Goal: Task Accomplishment & Management: Complete application form

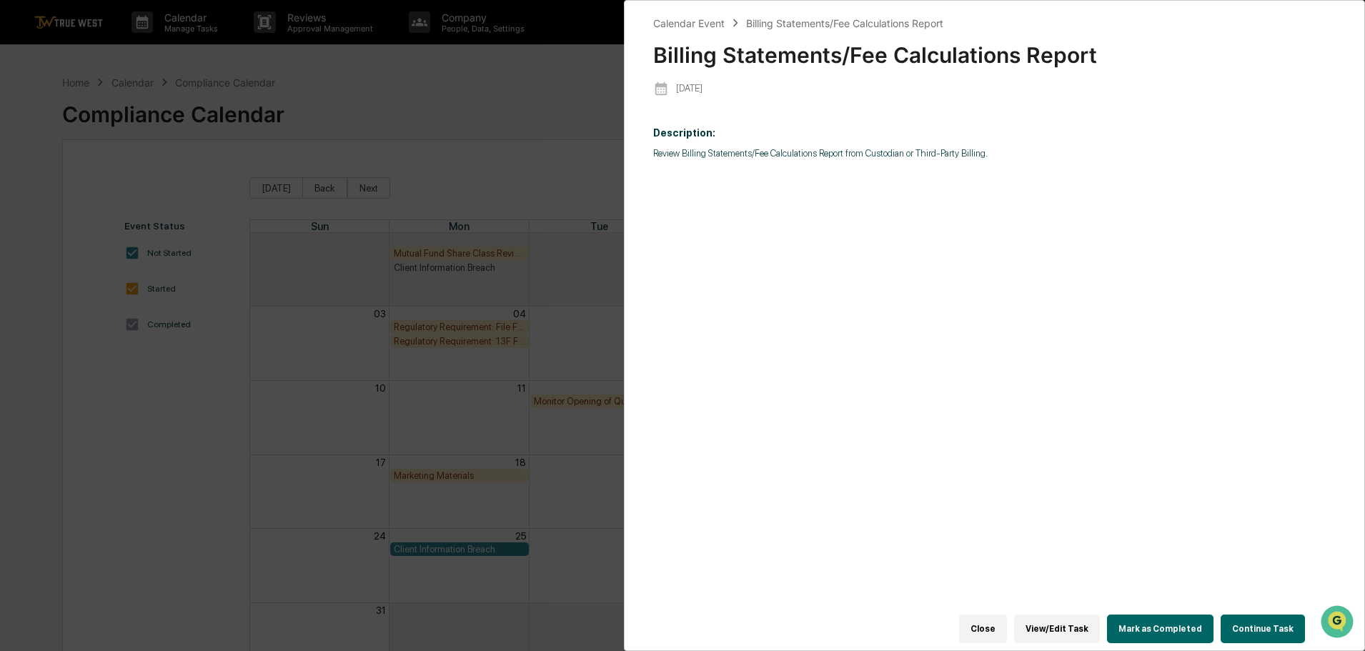
click at [1057, 626] on button "View/Edit Task" at bounding box center [1057, 628] width 86 height 29
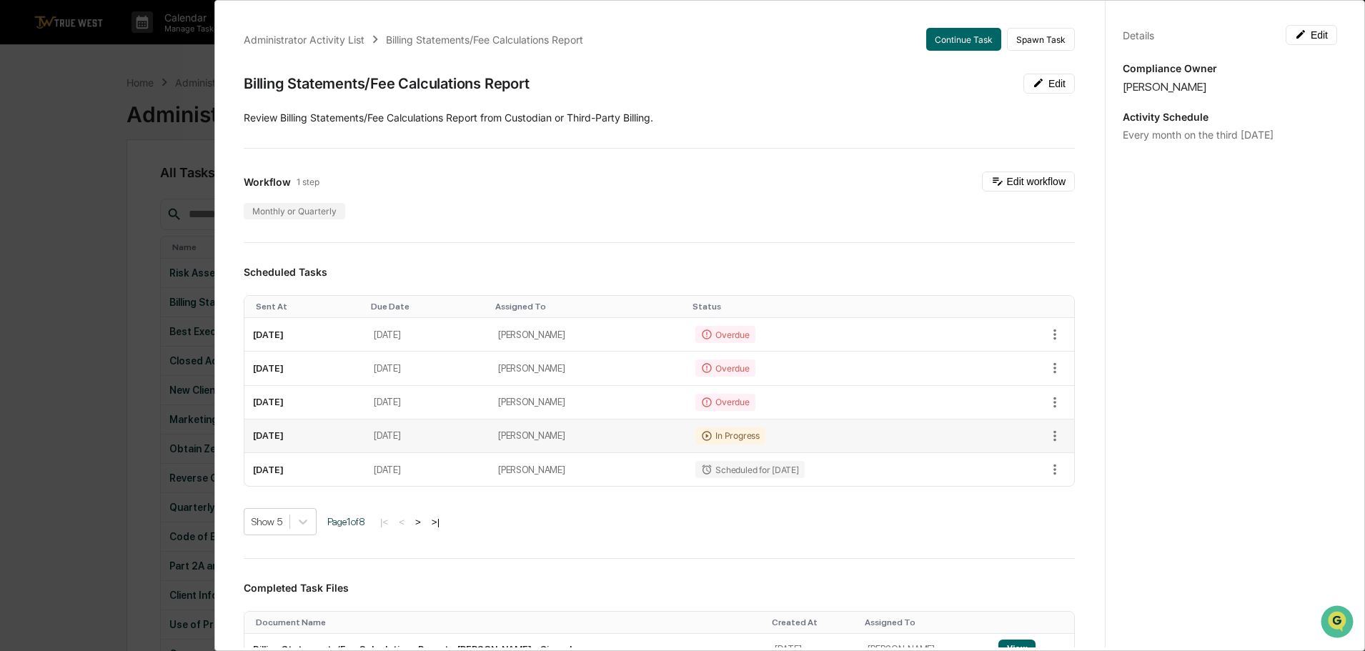
click at [489, 442] on td "[DATE]" at bounding box center [427, 436] width 124 height 34
click at [306, 438] on td "[DATE]" at bounding box center [304, 436] width 121 height 34
click at [1047, 429] on icon "button" at bounding box center [1055, 436] width 16 height 16
click at [966, 519] on div at bounding box center [686, 325] width 1372 height 651
click at [959, 39] on button "Continue Task" at bounding box center [963, 39] width 75 height 23
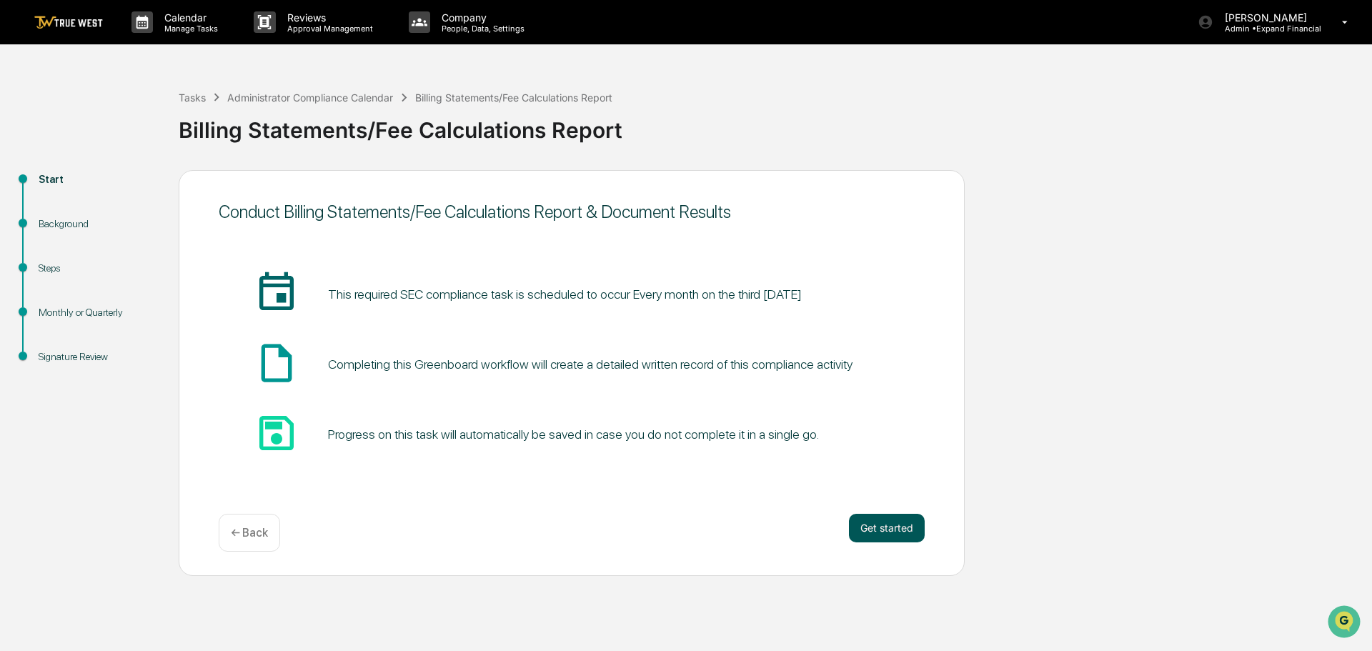
click at [878, 527] on button "Get started" at bounding box center [887, 528] width 76 height 29
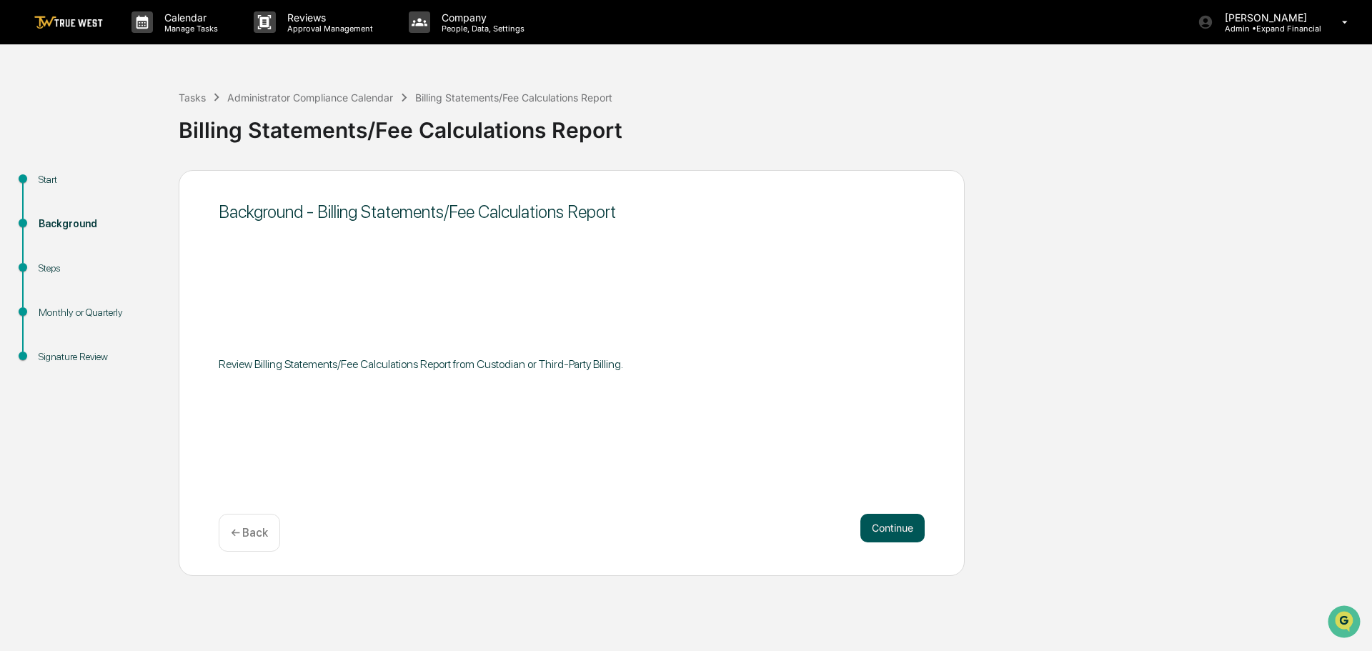
click at [878, 533] on button "Continue" at bounding box center [892, 528] width 64 height 29
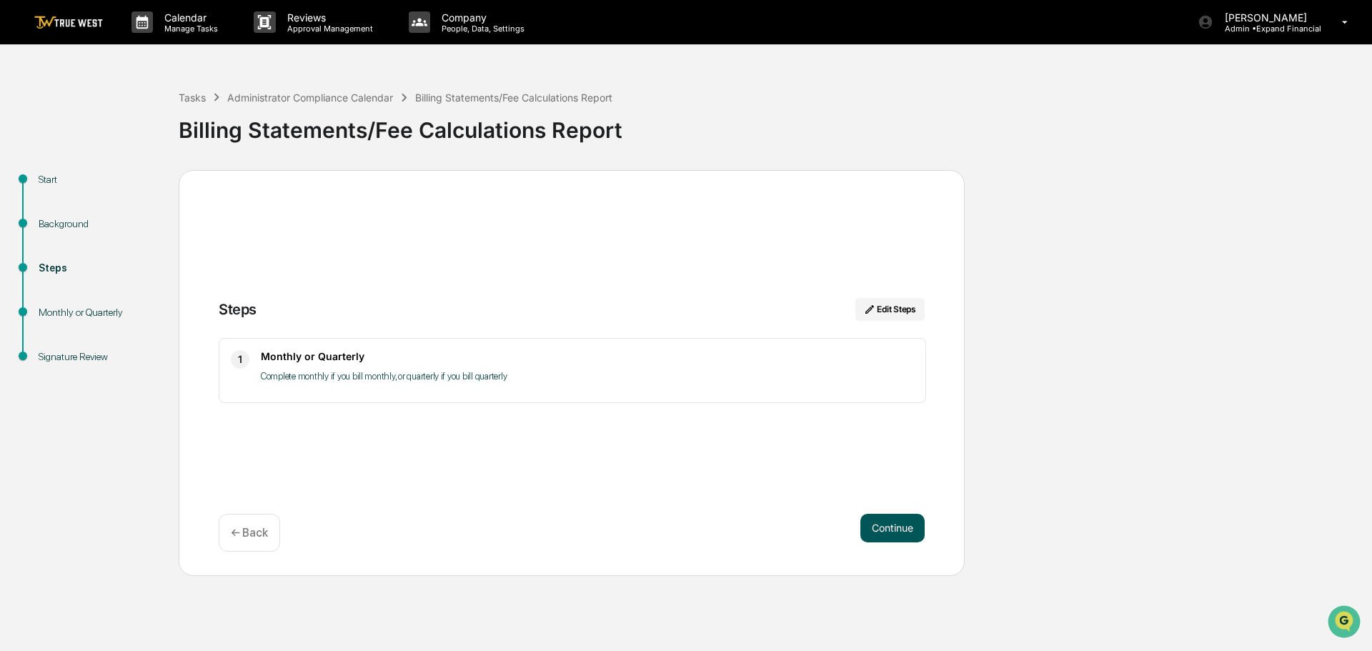
click at [903, 532] on button "Continue" at bounding box center [892, 528] width 64 height 29
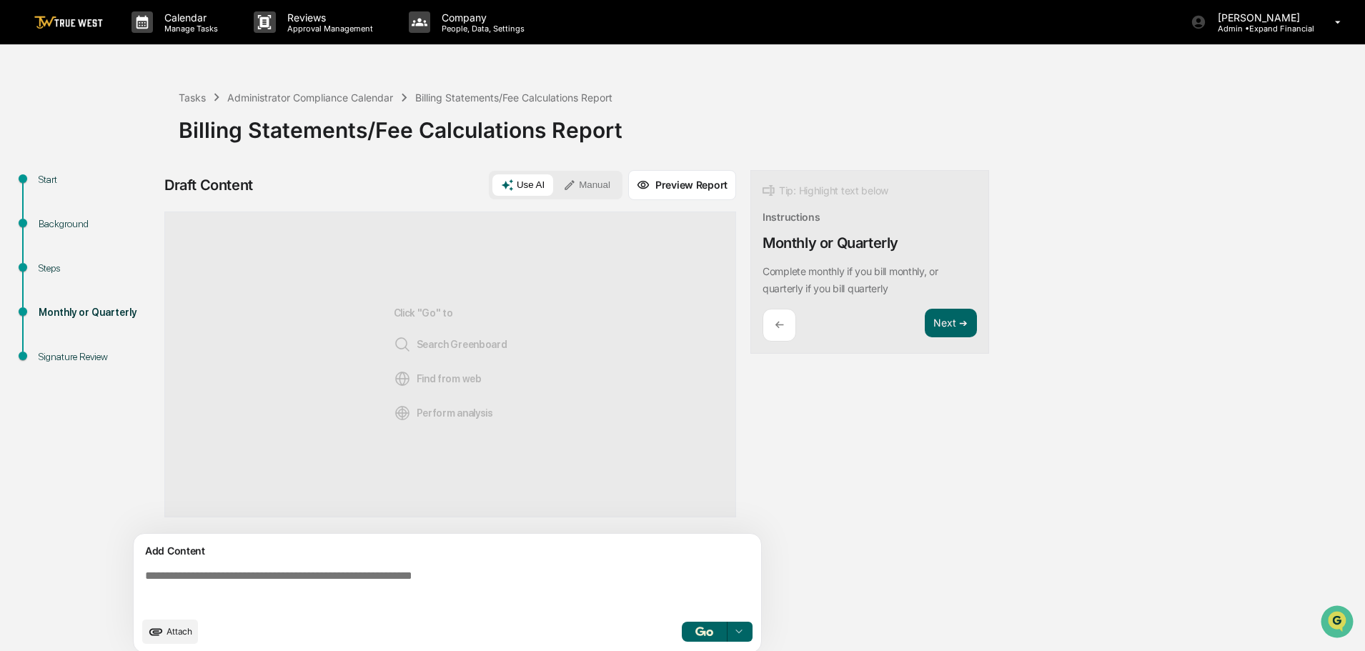
click at [182, 624] on button "Attach" at bounding box center [170, 631] width 56 height 24
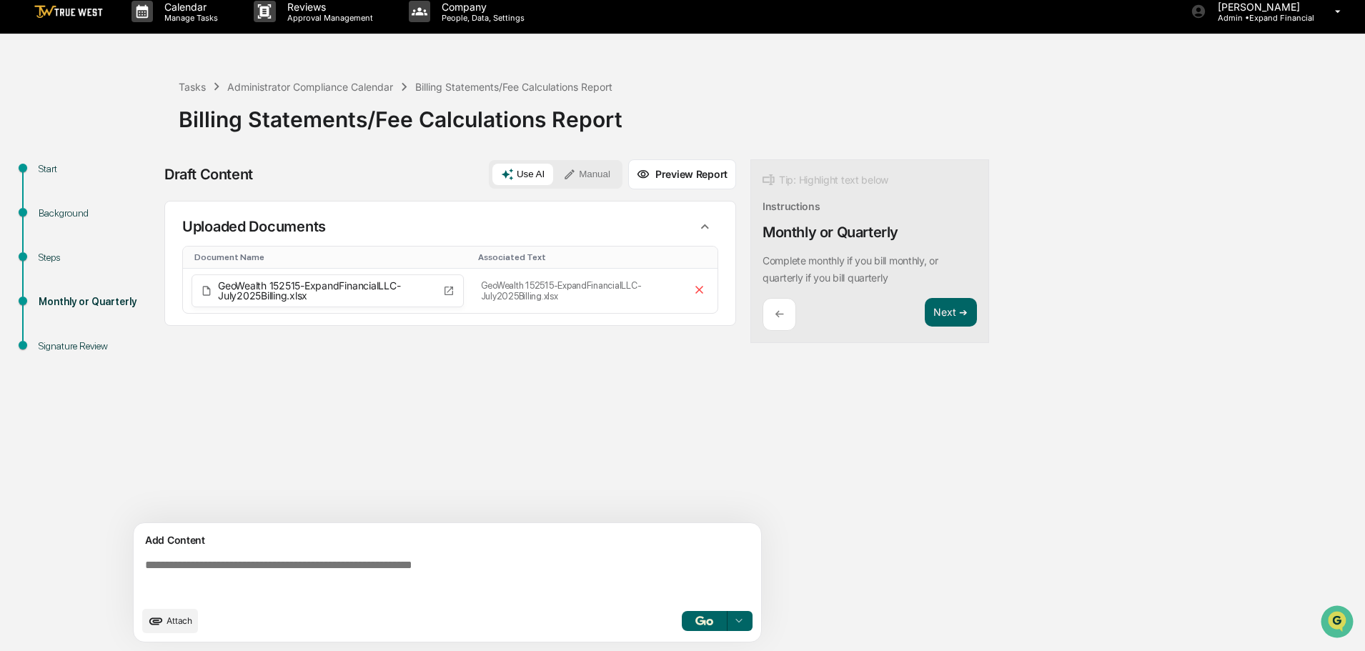
click at [203, 574] on textarea at bounding box center [450, 578] width 622 height 51
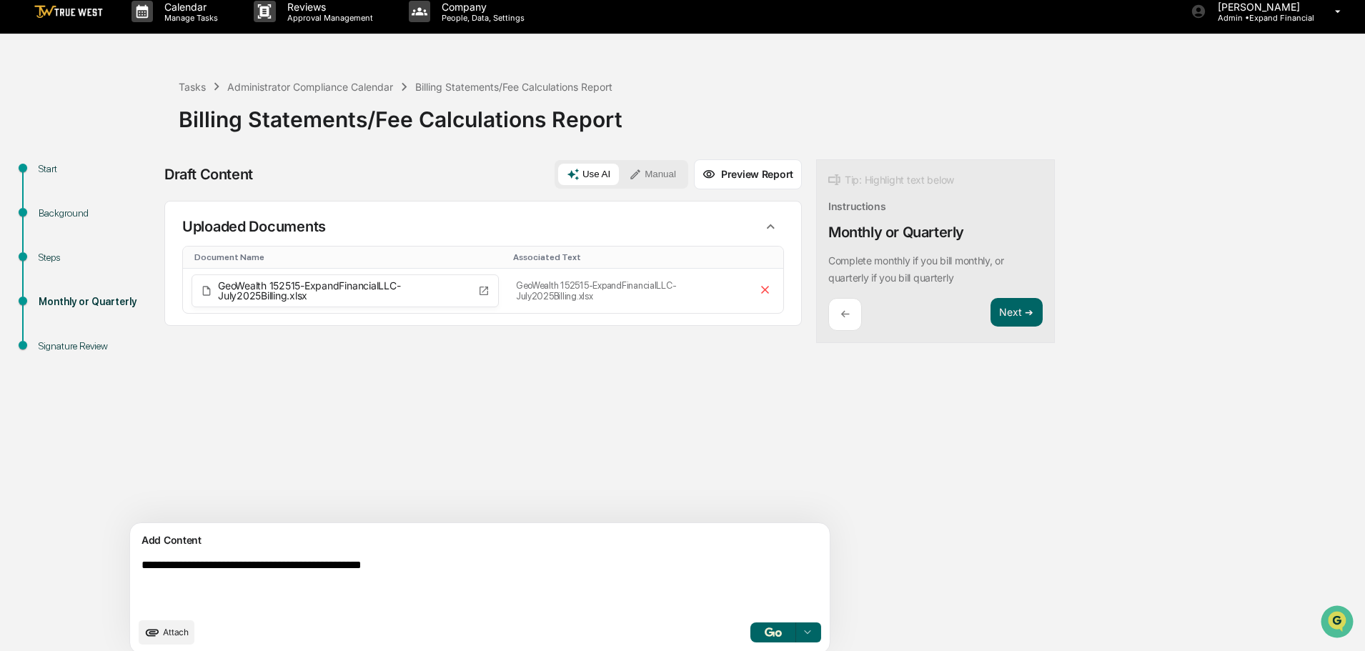
click at [334, 564] on textarea "**********" at bounding box center [447, 584] width 622 height 63
click at [336, 564] on textarea "**********" at bounding box center [447, 584] width 622 height 63
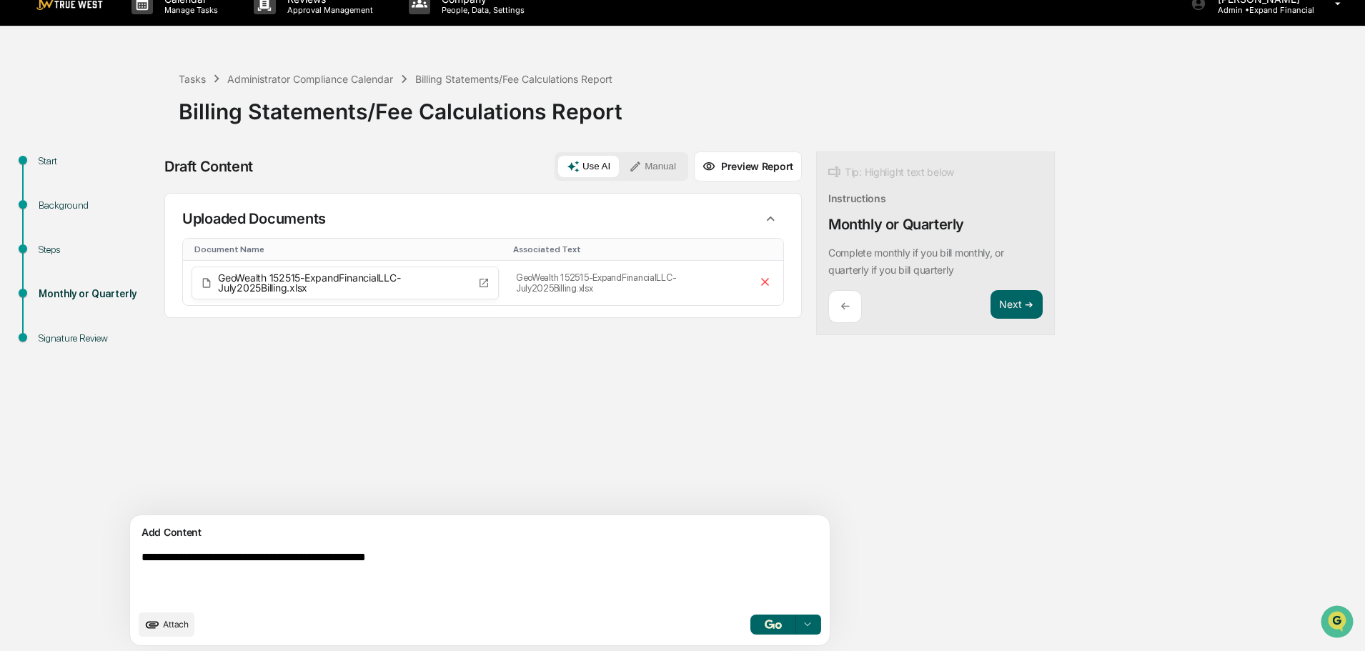
scroll to position [22, 0]
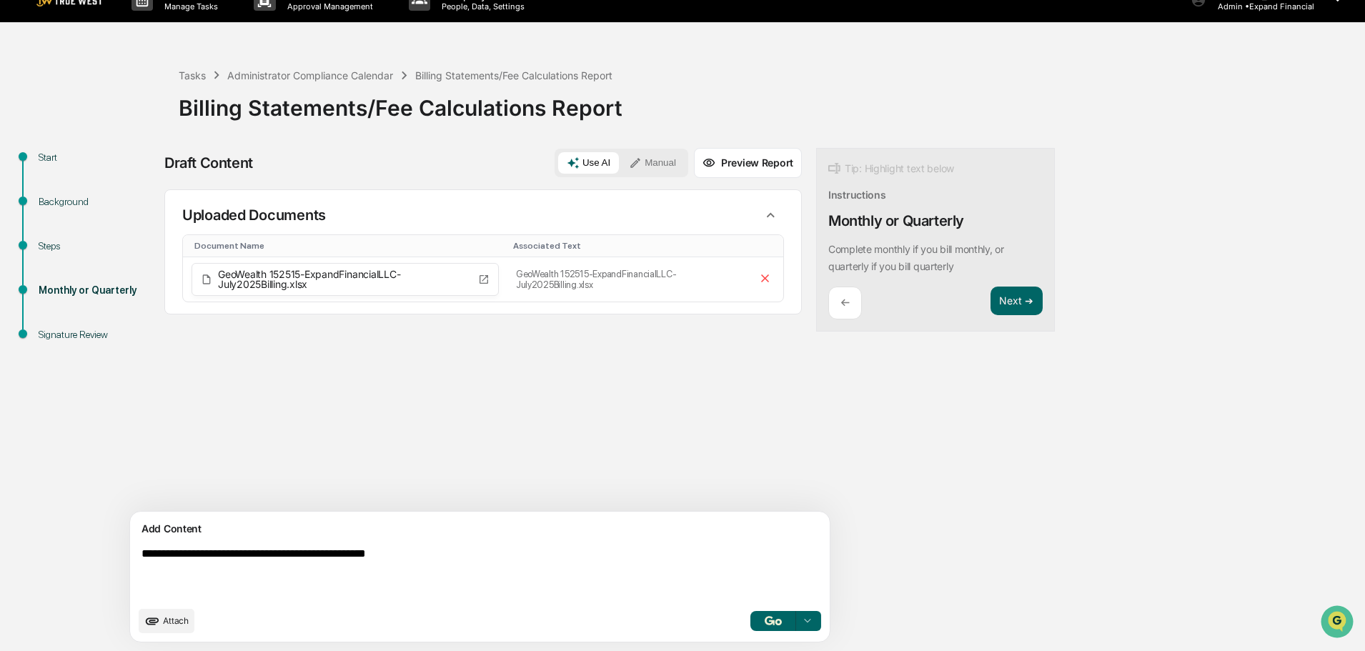
type textarea "**********"
click at [764, 619] on img "button" at bounding box center [772, 620] width 17 height 9
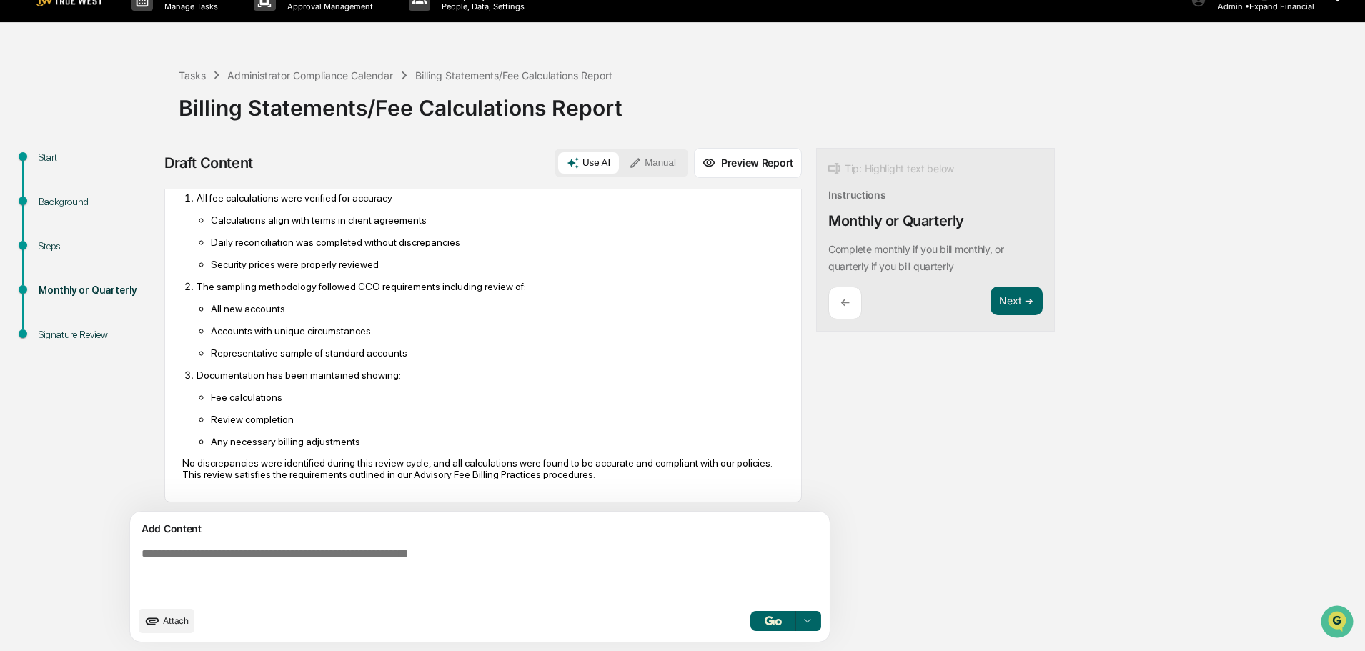
scroll to position [367, 0]
click at [990, 301] on button "Next ➔" at bounding box center [1016, 300] width 52 height 29
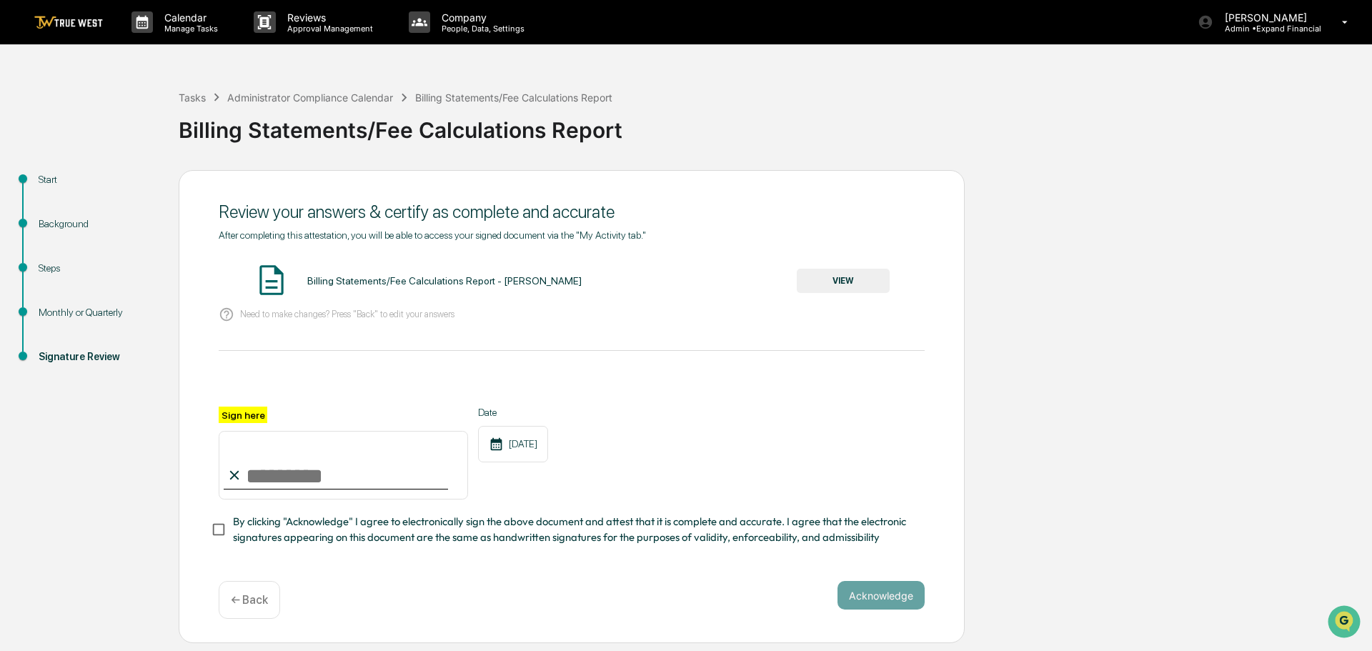
click at [829, 284] on button "VIEW" at bounding box center [843, 281] width 93 height 24
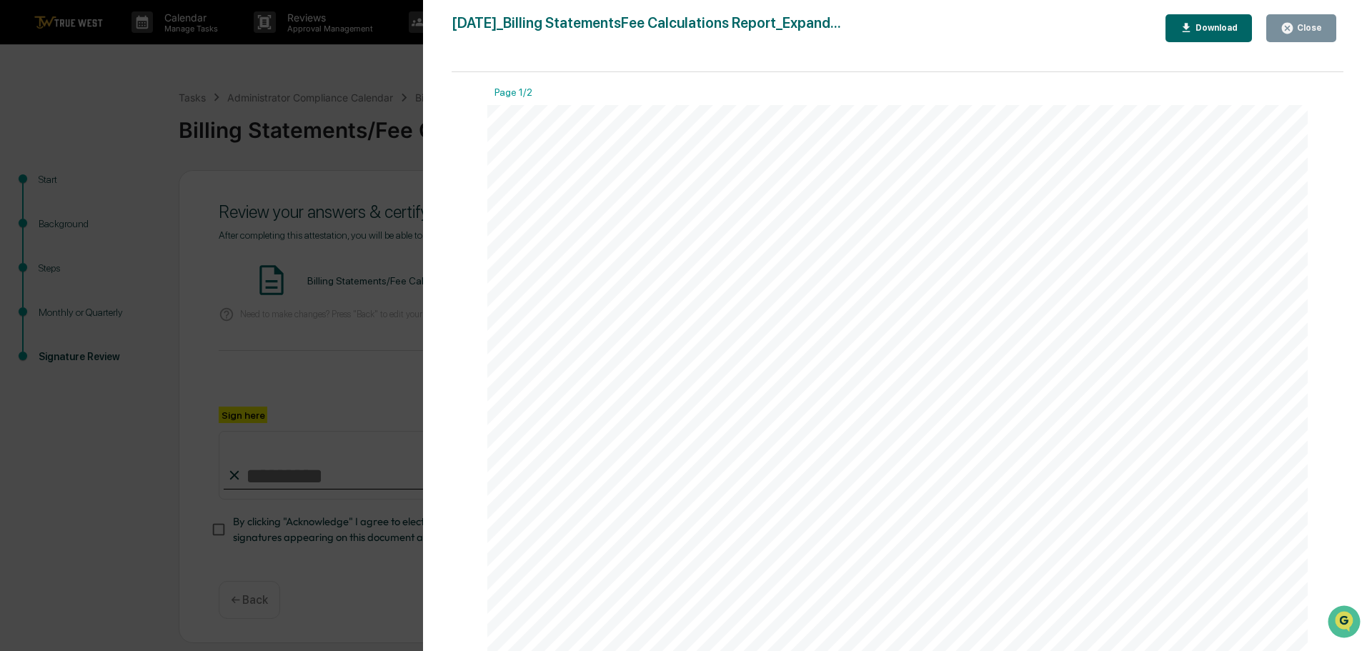
click at [1312, 31] on div "Close" at bounding box center [1308, 28] width 28 height 10
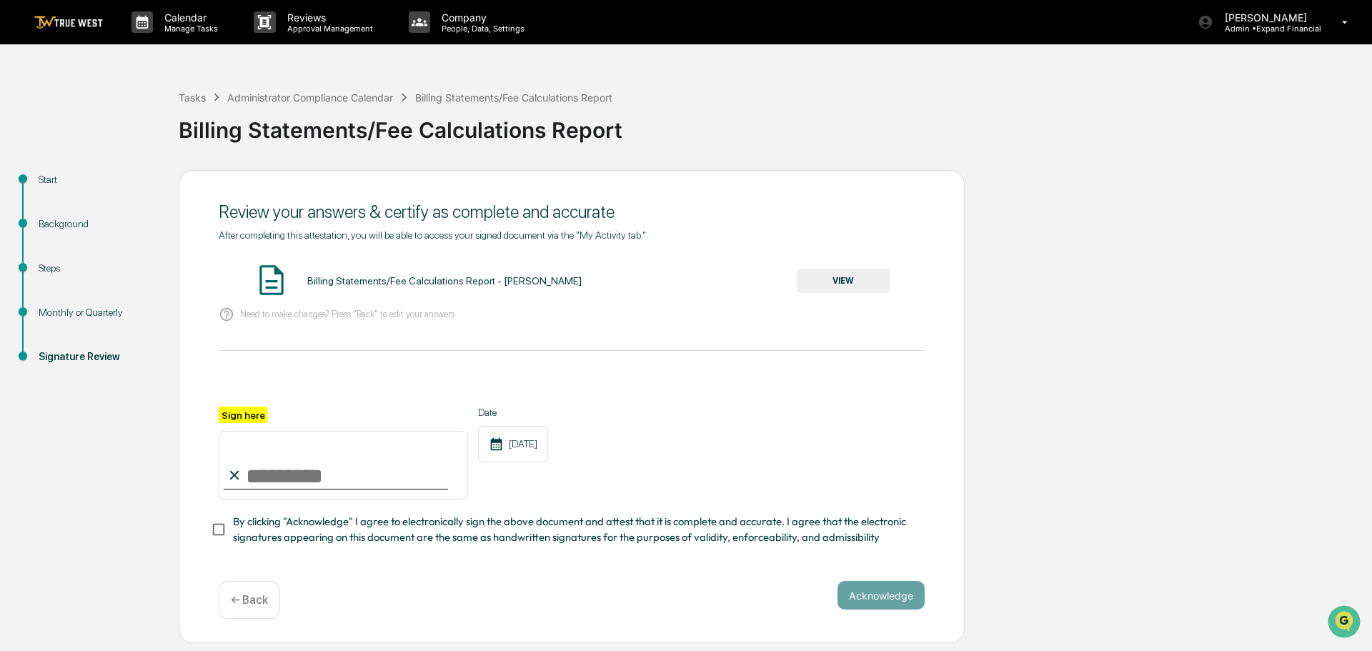
click at [283, 469] on input "Sign here" at bounding box center [343, 465] width 249 height 69
type input "**********"
click at [873, 594] on button "Acknowledge" at bounding box center [880, 595] width 87 height 29
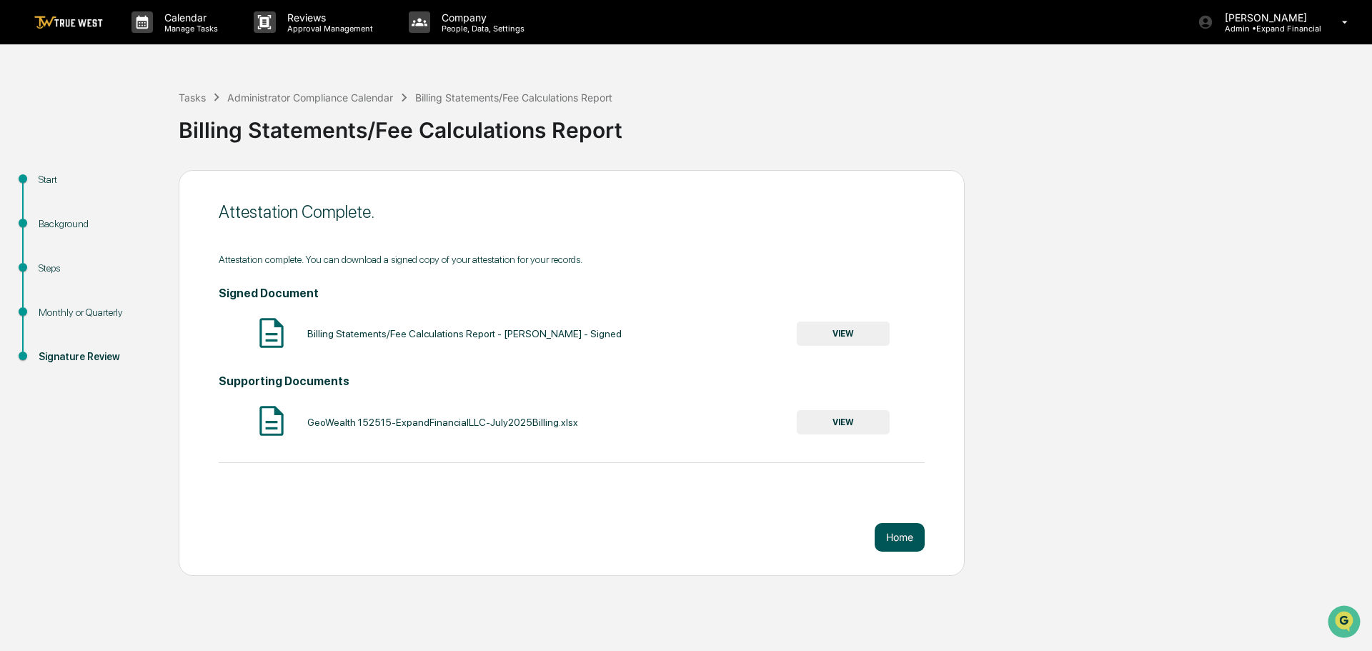
click at [897, 537] on button "Home" at bounding box center [899, 537] width 50 height 29
